Goal: Find specific page/section: Find specific page/section

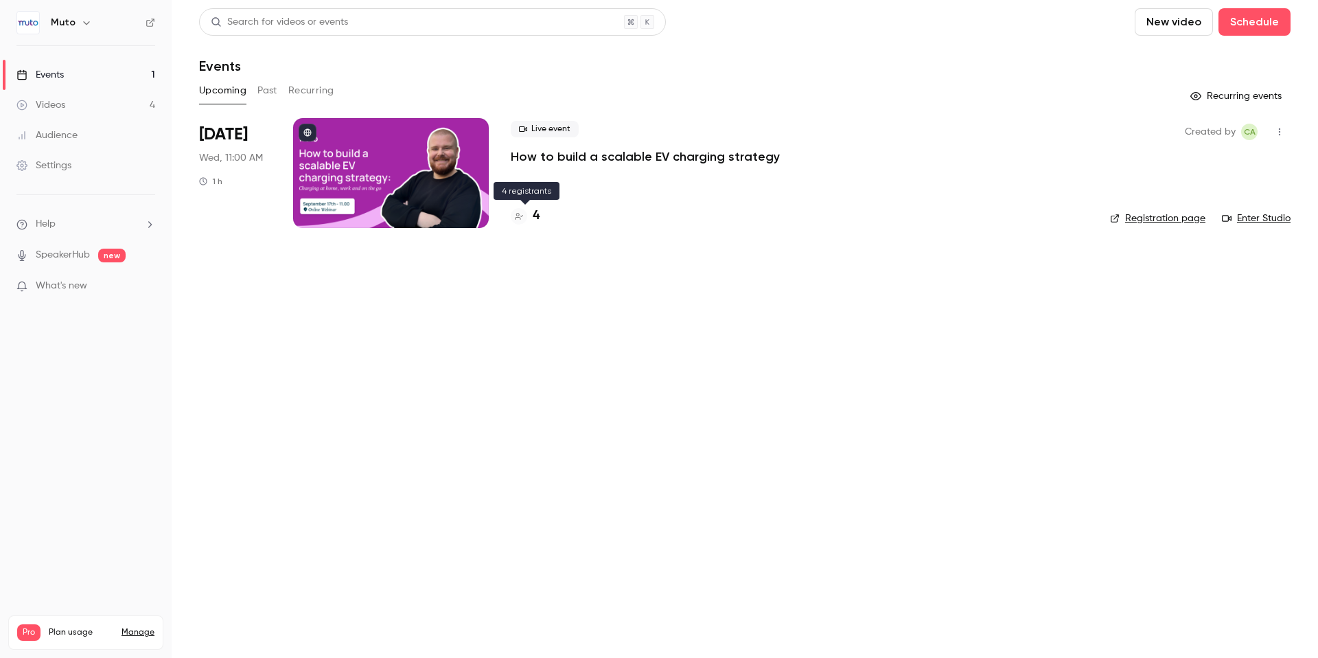
click at [537, 215] on h4 "4" at bounding box center [536, 216] width 7 height 19
